Goal: Navigation & Orientation: Find specific page/section

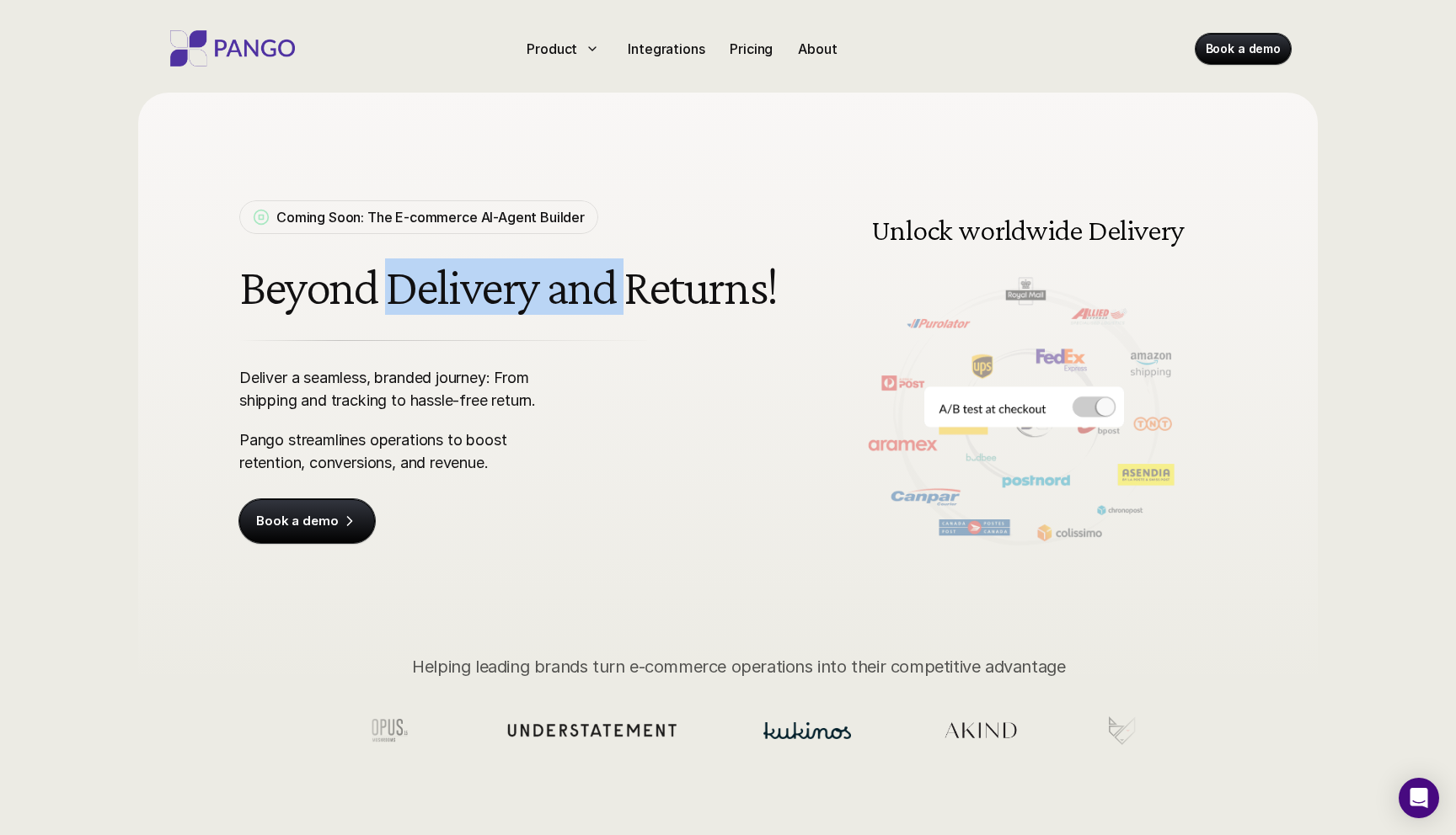
drag, startPoint x: 630, startPoint y: 305, endPoint x: 386, endPoint y: 305, distance: 244.0
click at [386, 305] on h1 "Beyond Delivery and Returns!" at bounding box center [510, 287] width 544 height 56
drag, startPoint x: 344, startPoint y: 304, endPoint x: 694, endPoint y: 294, distance: 350.1
click at [692, 296] on h1 "Beyond Delivery and Returns!" at bounding box center [510, 287] width 544 height 56
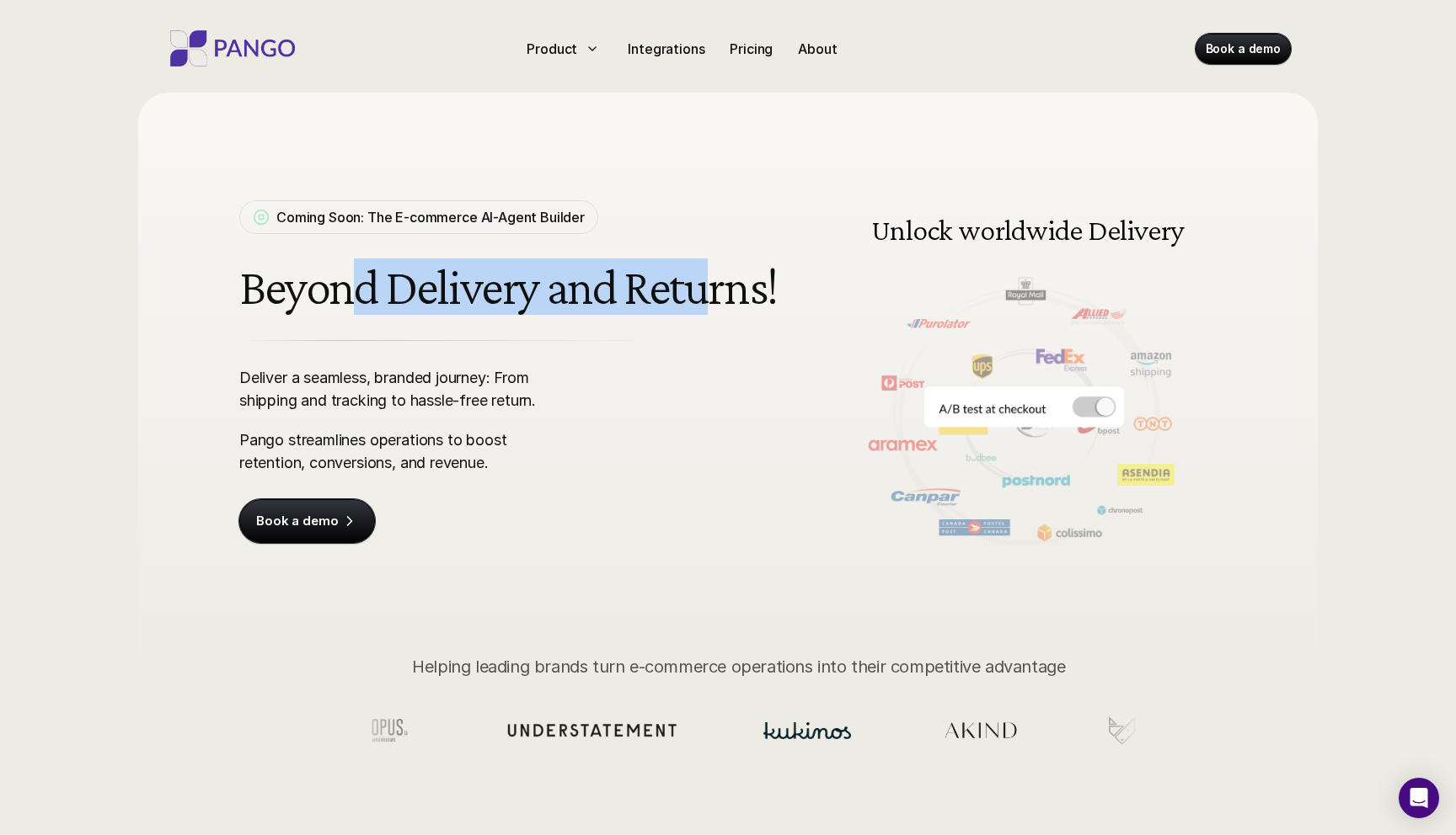
click at [694, 294] on h1 "Beyond Delivery and Returns!" at bounding box center [510, 287] width 544 height 56
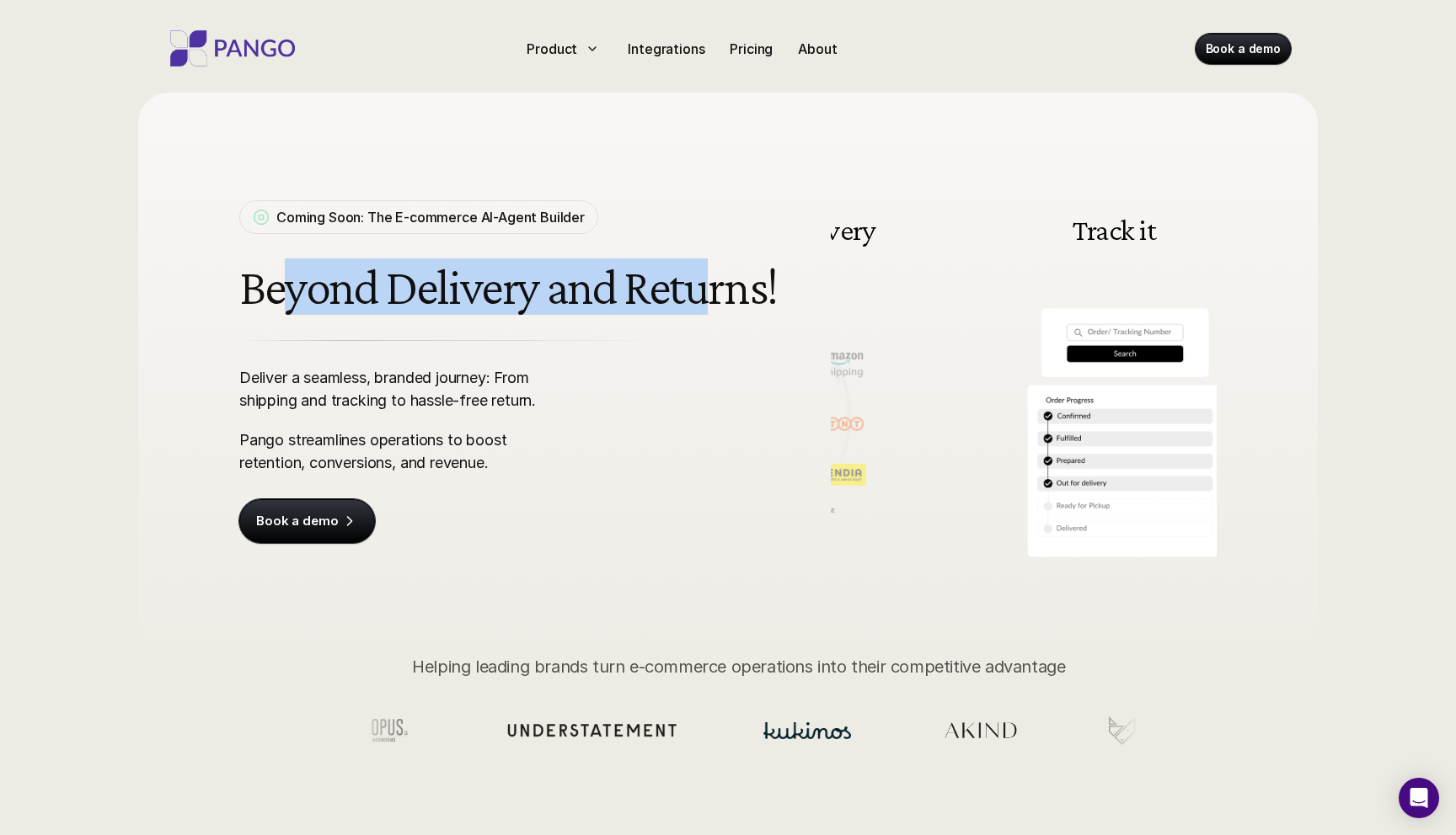
drag, startPoint x: 706, startPoint y: 294, endPoint x: 289, endPoint y: 295, distance: 417.0
click at [289, 295] on h1 "Beyond Delivery and Returns!" at bounding box center [510, 287] width 544 height 56
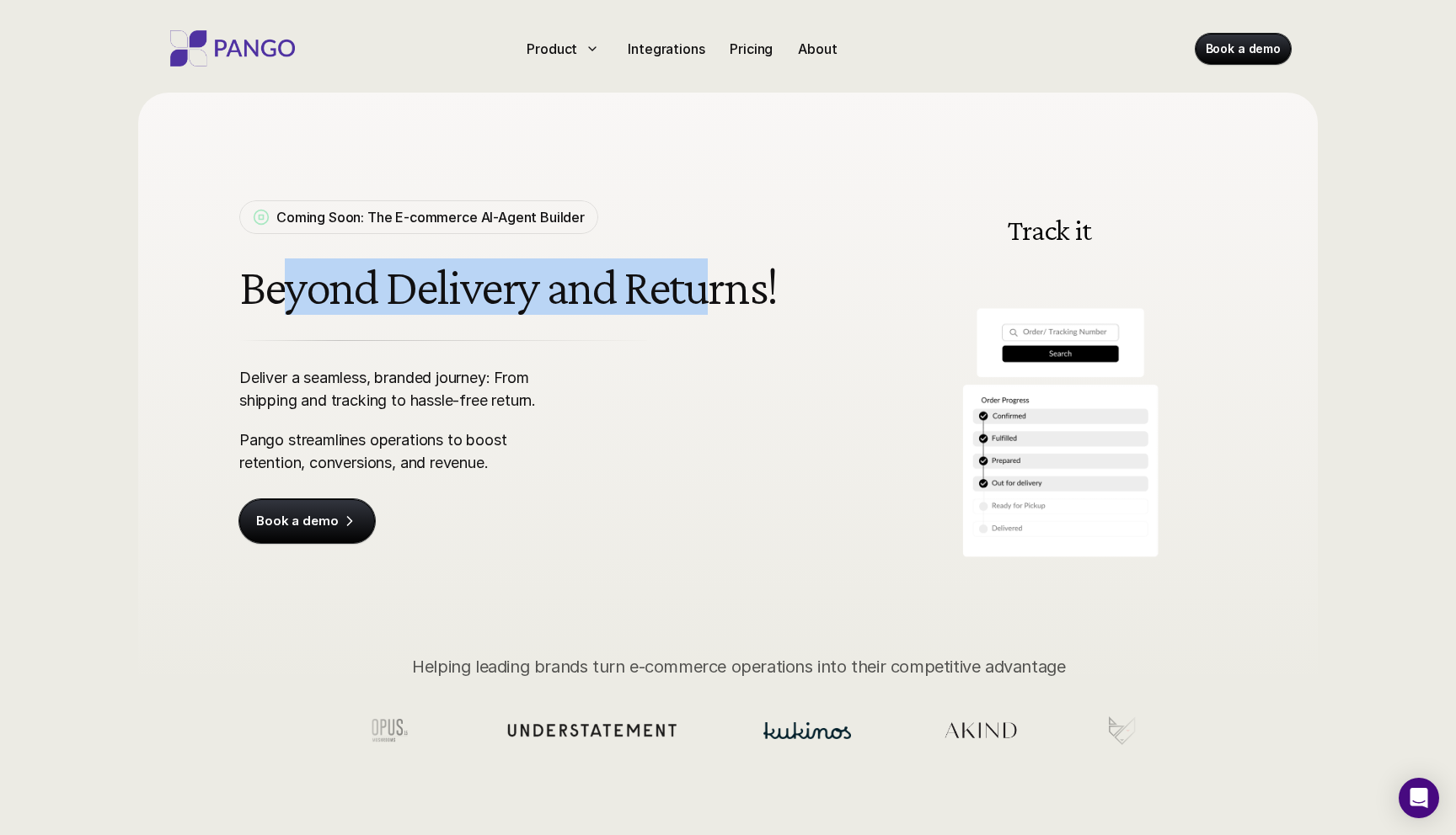
click at [289, 295] on h1 "Beyond Delivery and Returns!" at bounding box center [510, 287] width 544 height 56
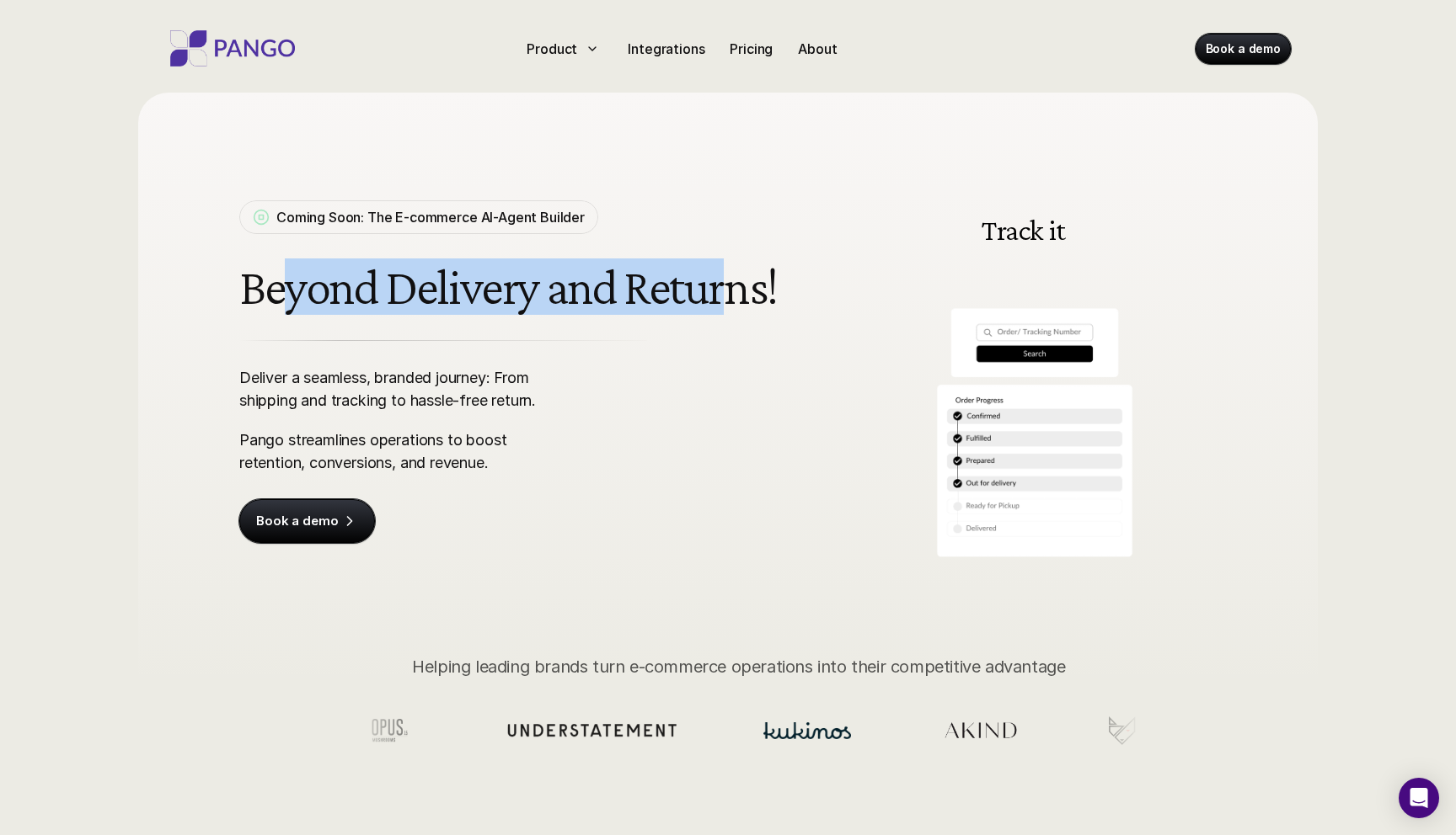
drag, startPoint x: 279, startPoint y: 295, endPoint x: 718, endPoint y: 297, distance: 439.0
click at [718, 297] on h1 "Beyond Delivery and Returns!" at bounding box center [510, 287] width 544 height 56
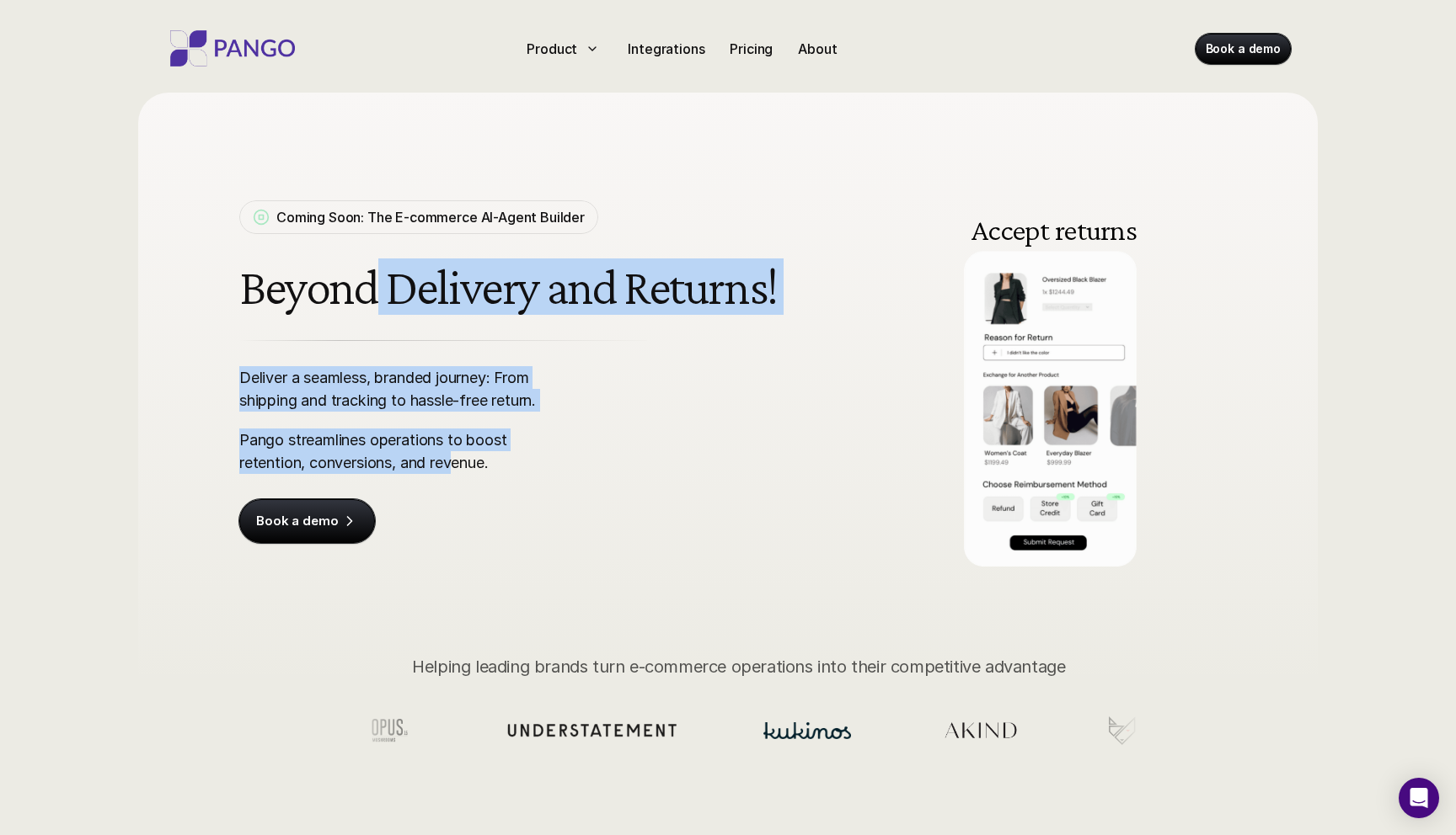
drag, startPoint x: 453, startPoint y: 456, endPoint x: 379, endPoint y: 289, distance: 182.7
click at [379, 289] on div "Coming Soon: The E-commerce AI-Agent Builder Beyond Delivery and Returns! Deliv…" at bounding box center [510, 371] width 544 height 343
click at [379, 289] on h1 "Beyond Delivery and Returns!" at bounding box center [510, 287] width 544 height 56
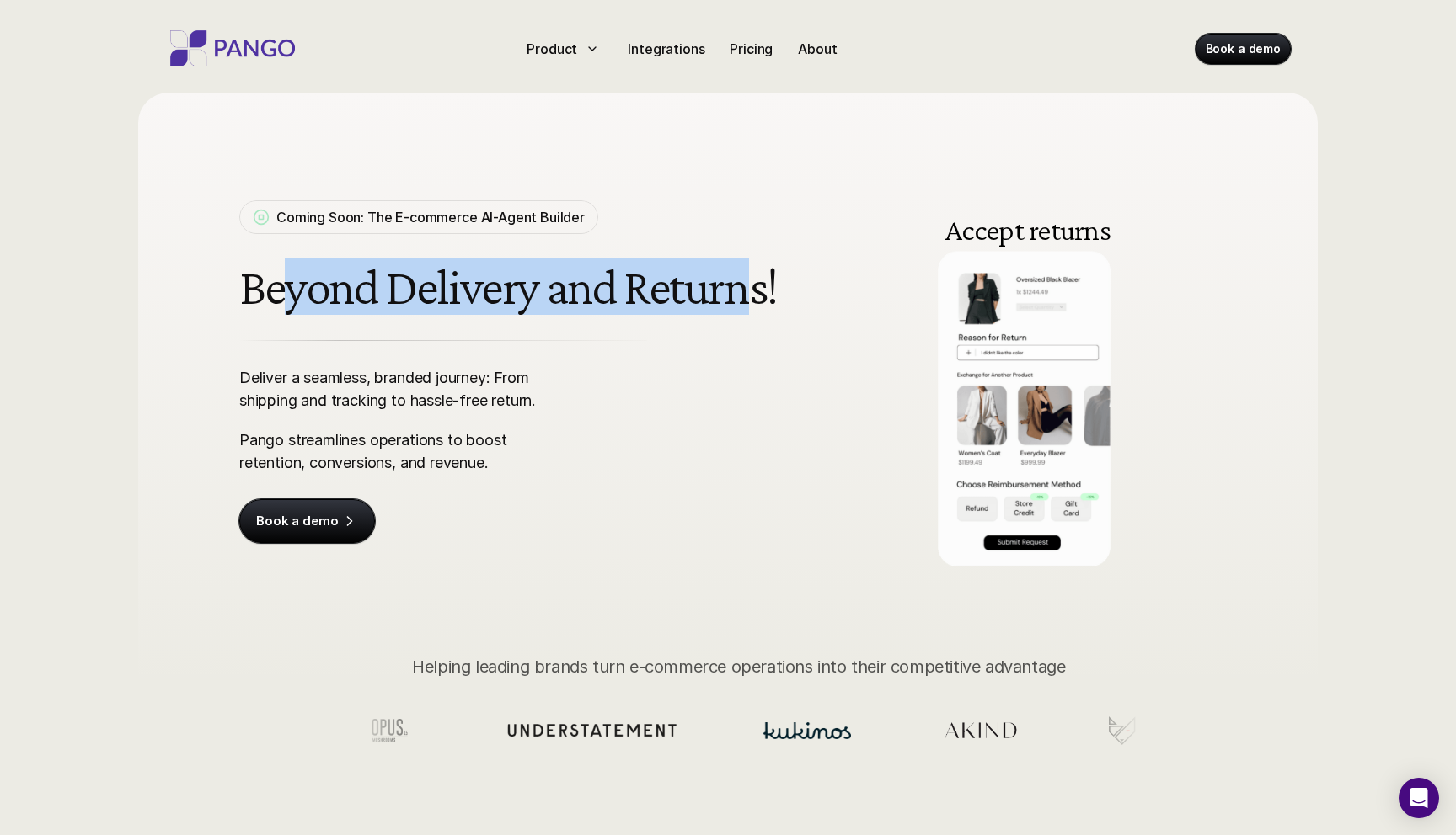
drag, startPoint x: 294, startPoint y: 285, endPoint x: 732, endPoint y: 300, distance: 438.3
click at [732, 300] on h1 "Beyond Delivery and Returns!" at bounding box center [510, 287] width 544 height 56
drag, startPoint x: 687, startPoint y: 296, endPoint x: 331, endPoint y: 293, distance: 356.0
click at [331, 293] on h1 "Beyond Delivery and Returns!" at bounding box center [510, 287] width 544 height 56
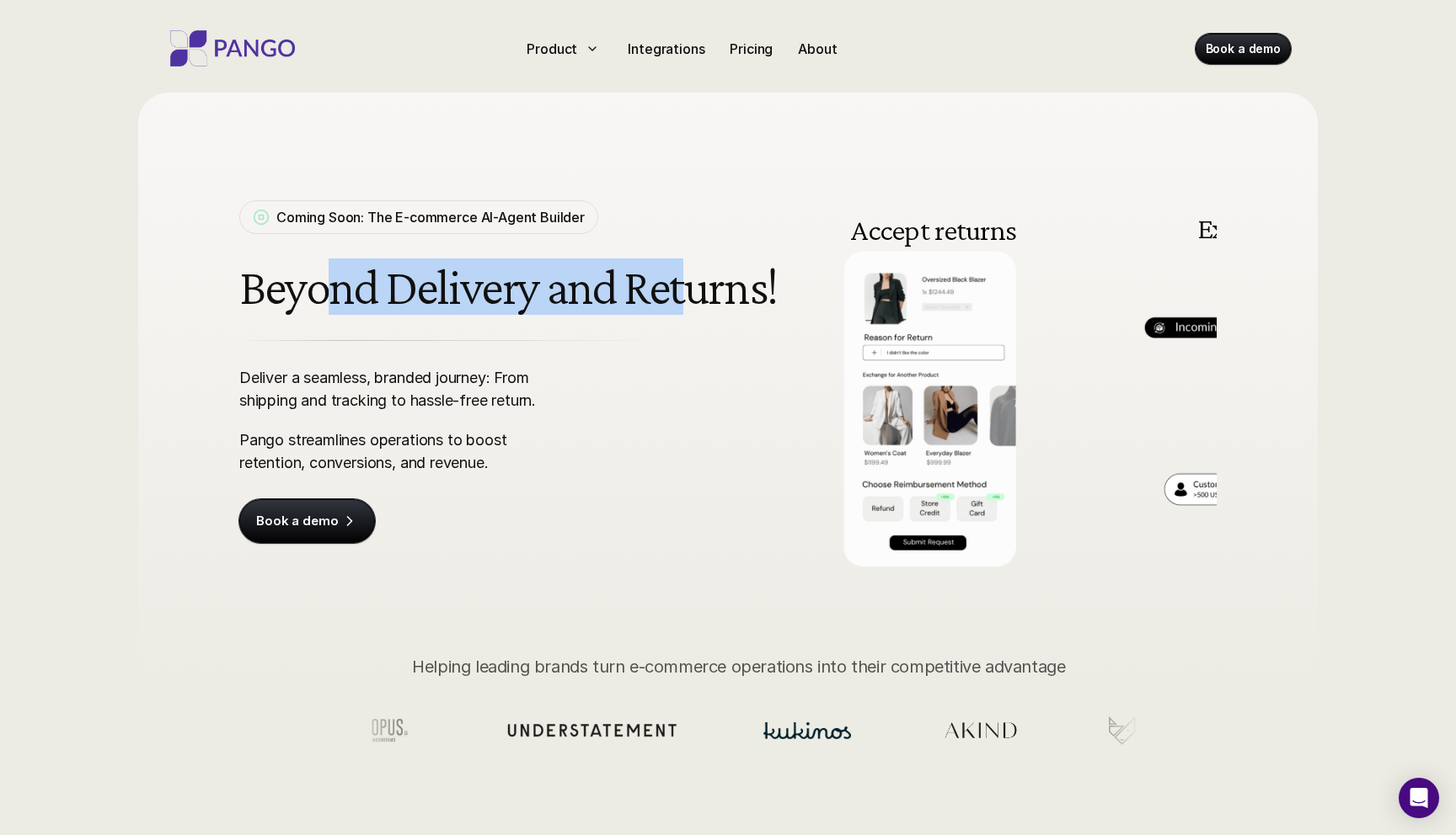
click at [331, 293] on h1 "Beyond Delivery and Returns!" at bounding box center [510, 287] width 544 height 56
